Goal: Complete application form

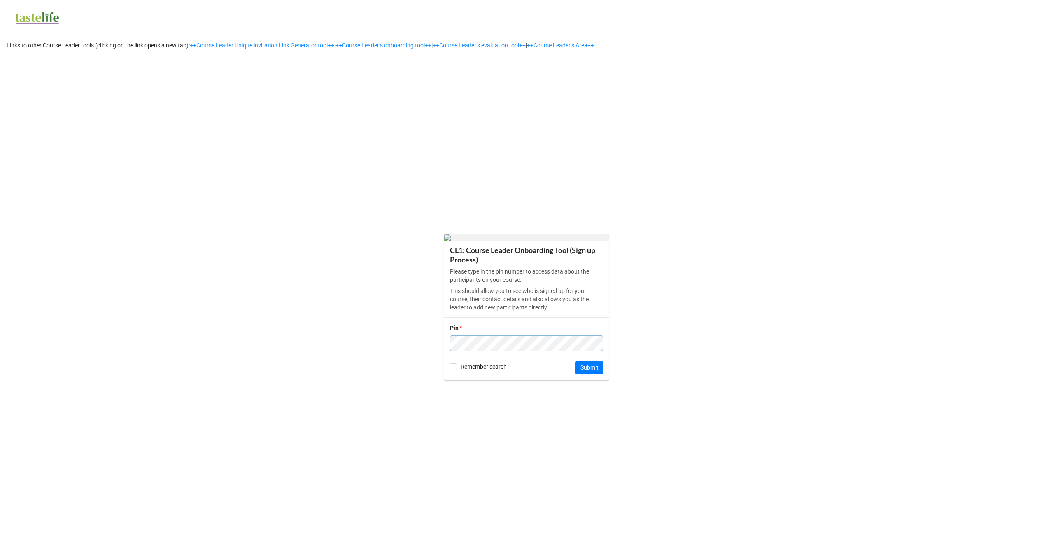
click button "Submit" at bounding box center [590, 368] width 28 height 14
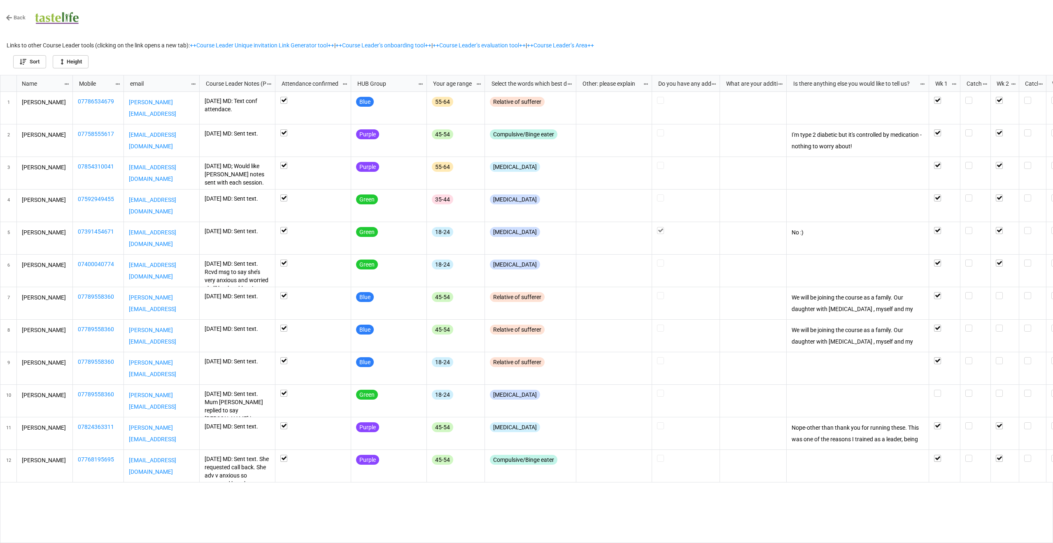
scroll to position [463, 1048]
click at [432, 44] on link "++Course Leader’s onboarding tool++" at bounding box center [384, 45] width 96 height 7
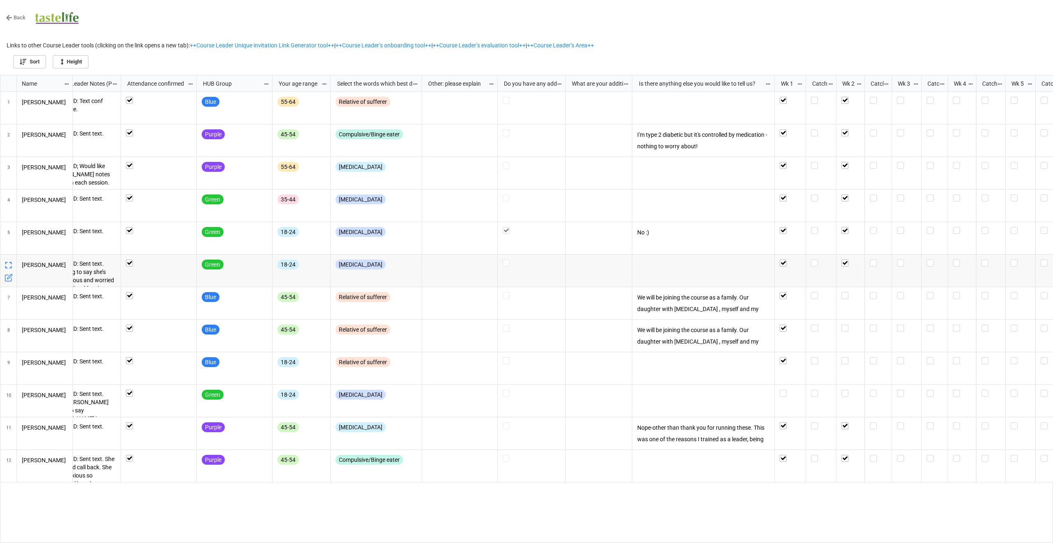
scroll to position [0, 0]
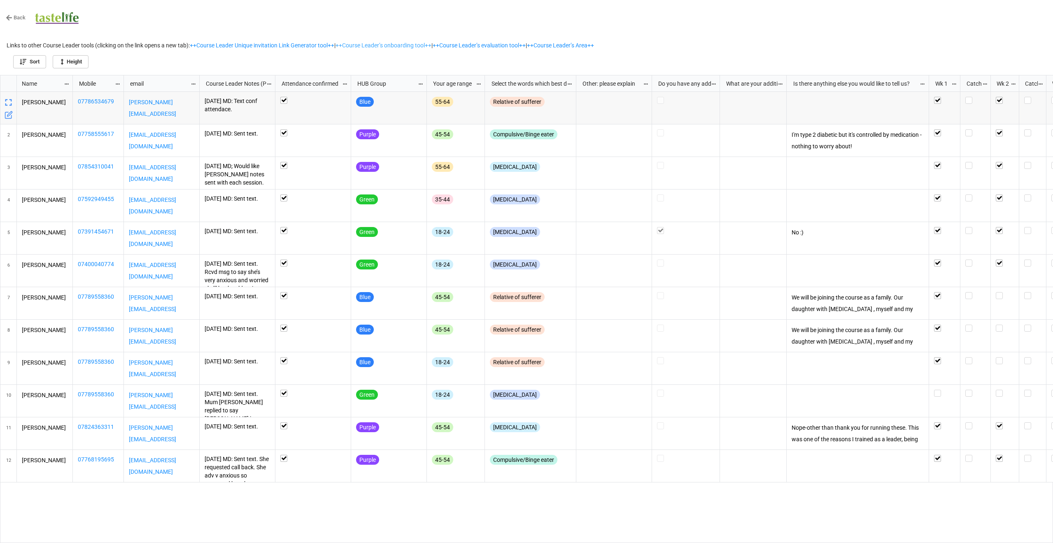
click at [422, 42] on link "++Course Leader’s onboarding tool++" at bounding box center [384, 45] width 96 height 7
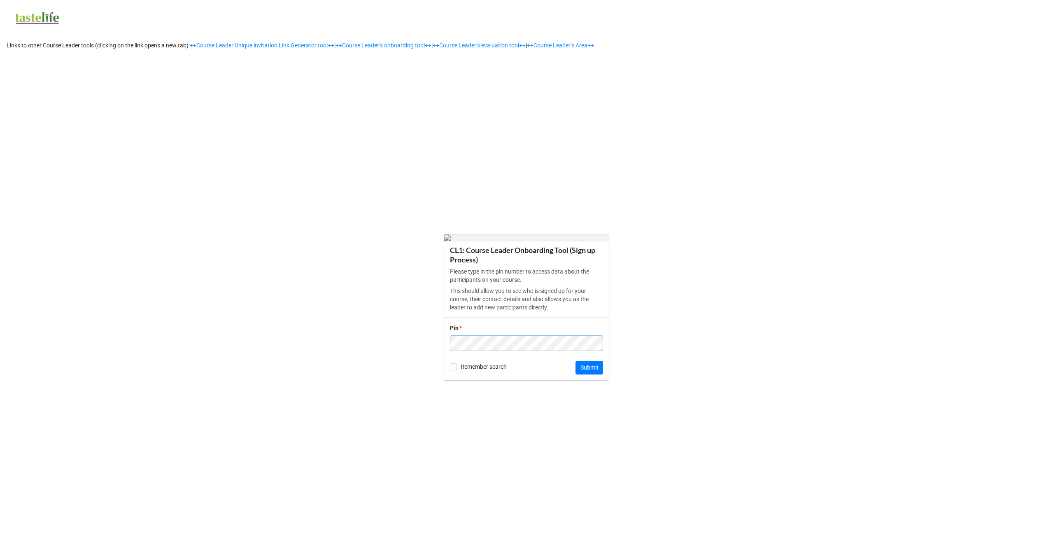
click button "Submit" at bounding box center [590, 368] width 28 height 14
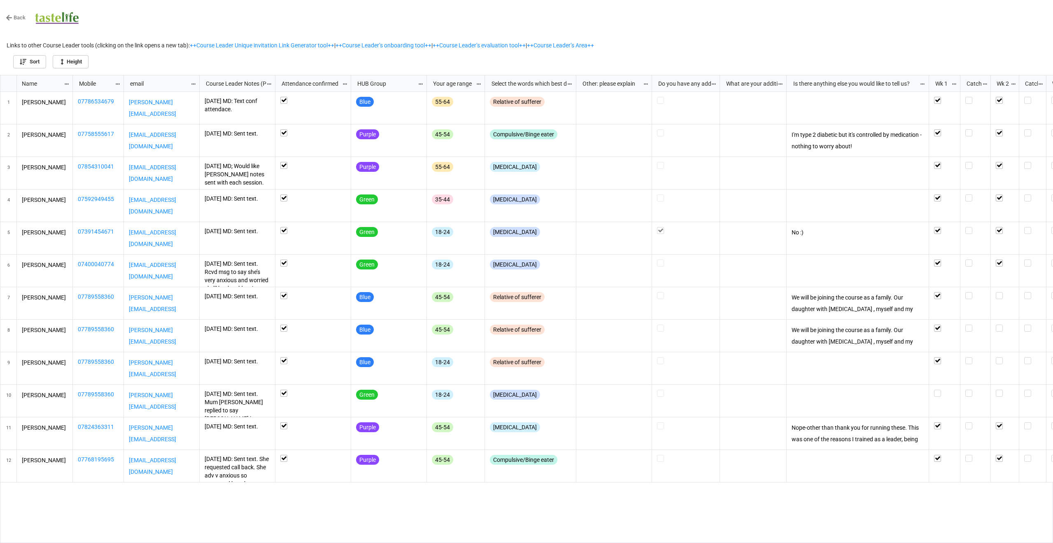
scroll to position [463, 1048]
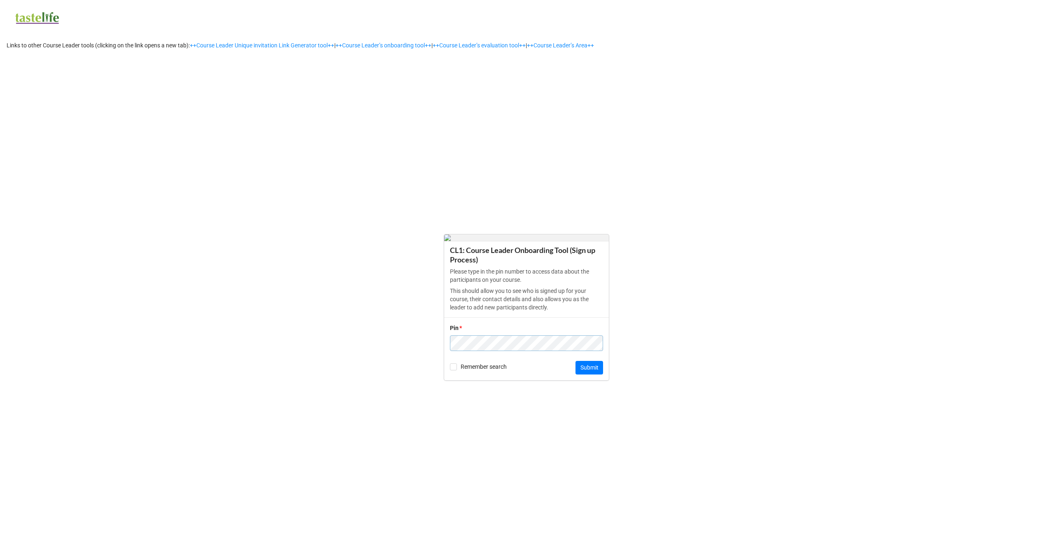
click button "Submit" at bounding box center [590, 368] width 28 height 14
